Goal: Navigation & Orientation: Find specific page/section

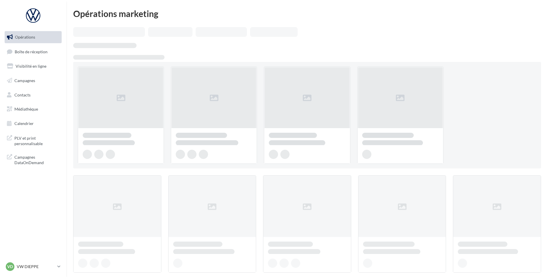
click at [22, 51] on span "Boîte de réception" at bounding box center [31, 51] width 33 height 5
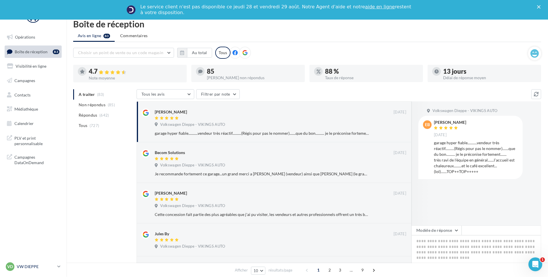
click at [31, 267] on p "VW DIEPPE" at bounding box center [36, 267] width 38 height 6
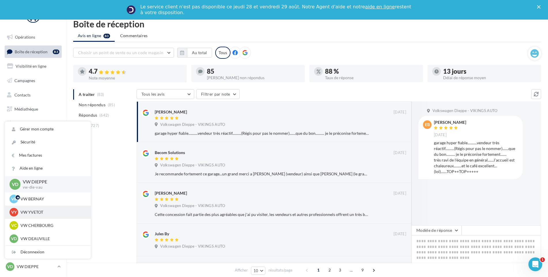
scroll to position [115, 0]
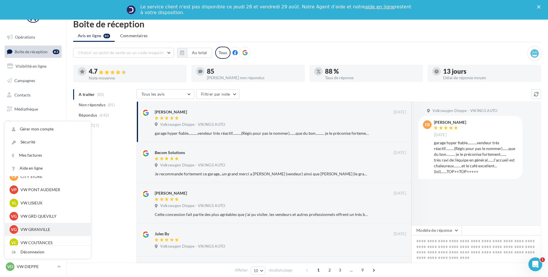
click at [48, 225] on div "VG VW GRANVILLE vw-gra-vau" at bounding box center [48, 229] width 86 height 13
click at [46, 229] on p "VW GRANVILLE" at bounding box center [51, 230] width 63 height 6
